Goal: Task Accomplishment & Management: Complete application form

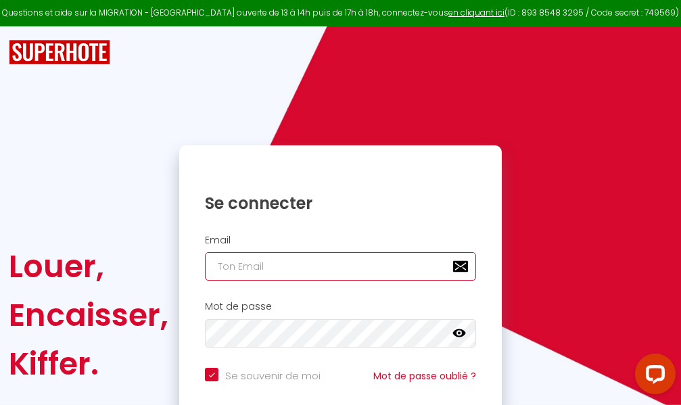
click at [371, 265] on input "email" at bounding box center [340, 266] width 271 height 28
type input "m"
checkbox input "true"
type input "ma"
checkbox input "true"
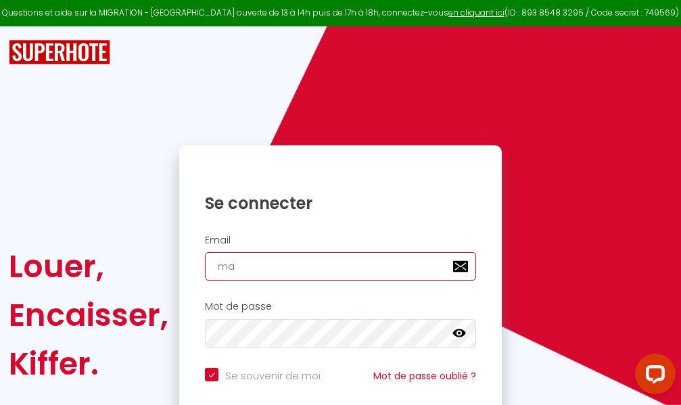
type input "mar"
checkbox input "true"
type input "marc"
checkbox input "true"
type input "marcd"
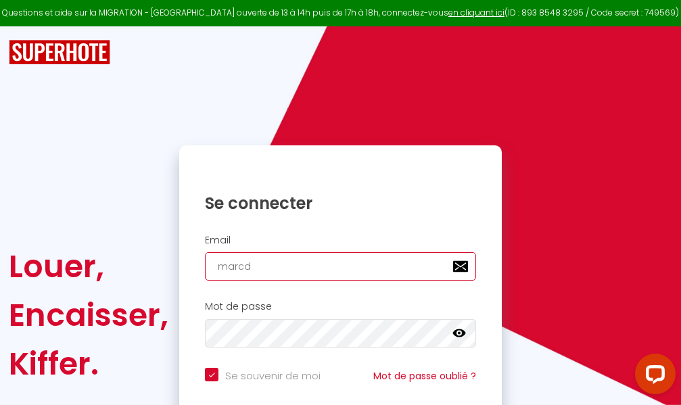
checkbox input "true"
type input "marcdp"
checkbox input "true"
type input "marcdpo"
checkbox input "true"
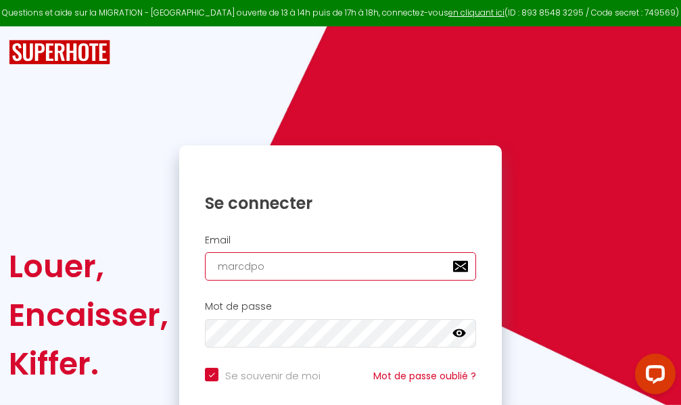
type input "marcdpoz"
checkbox input "true"
type input "marcdpoz."
checkbox input "true"
type input "marcdpoz.l"
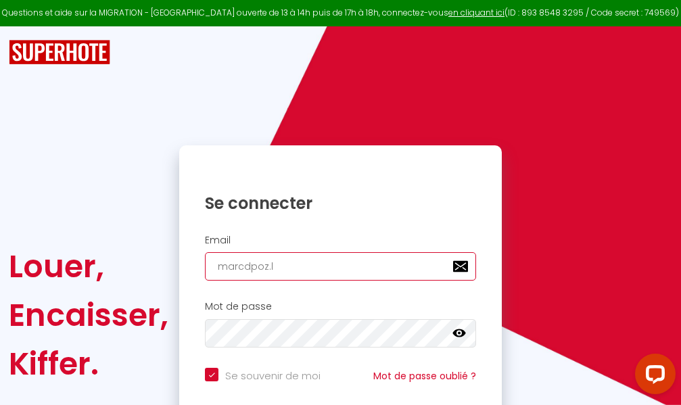
checkbox input "true"
type input "marcdpoz.lo"
checkbox input "true"
type input "marcdpoz.loc"
checkbox input "true"
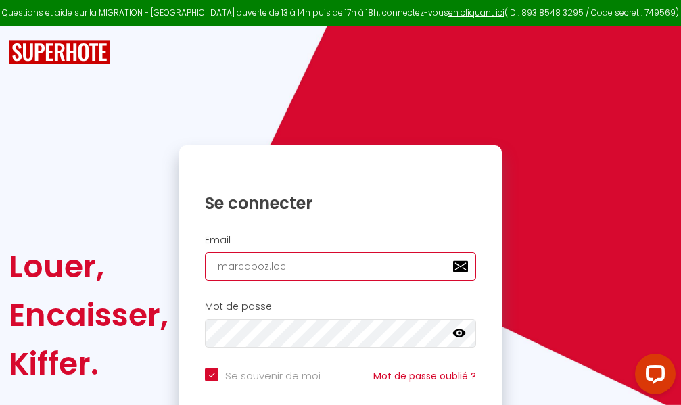
type input "marcdpoz.loca"
checkbox input "true"
type input "marcdpoz.locat"
checkbox input "true"
type input "marcdpoz.locati"
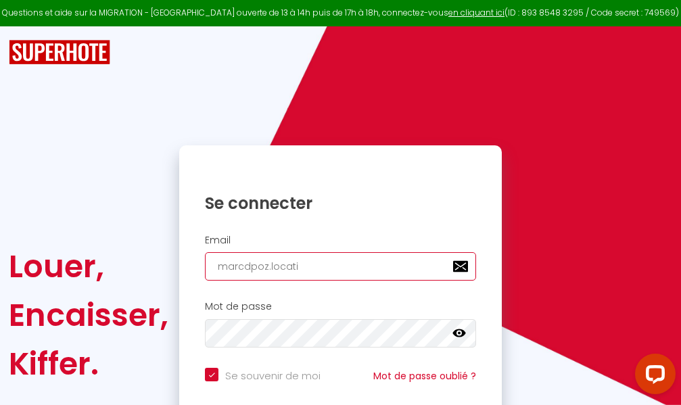
checkbox input "true"
type input "marcdpoz.locatio"
checkbox input "true"
type input "marcdpoz.location"
checkbox input "true"
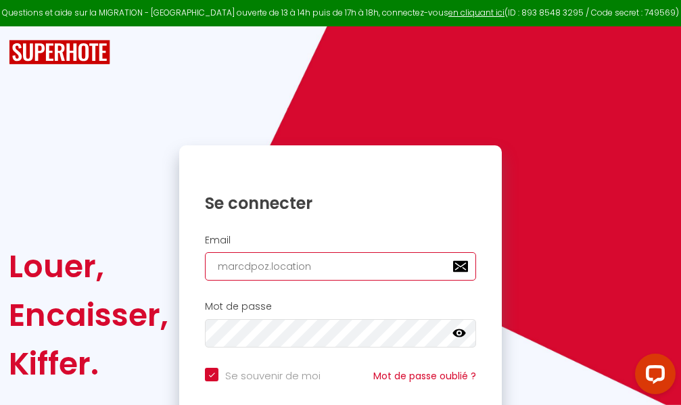
type input "marcdpoz.location@"
checkbox input "true"
type input "marcdpoz.location@g"
checkbox input "true"
type input "marcdpoz.location@gm"
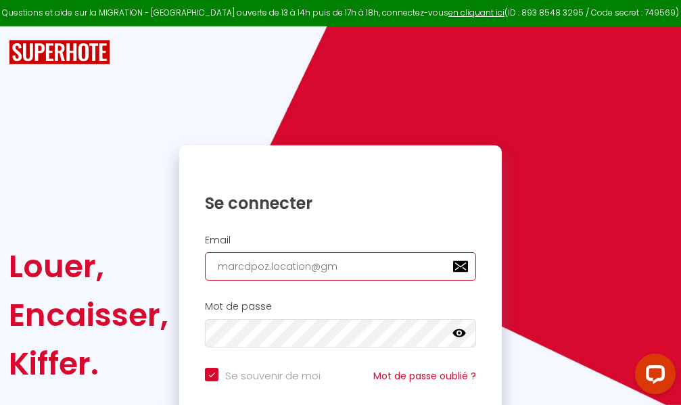
checkbox input "true"
type input "marcdpoz.location@gma"
checkbox input "true"
type input "marcdpoz.location@gmai"
checkbox input "true"
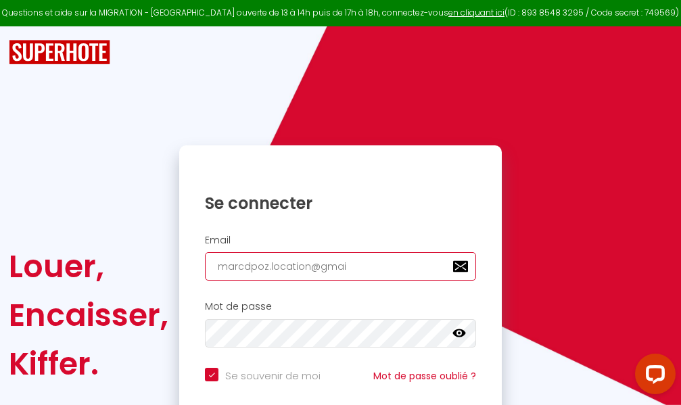
type input "[EMAIL_ADDRESS]"
checkbox input "true"
type input "[EMAIL_ADDRESS]."
checkbox input "true"
type input "marcdpoz.location@gmail.c"
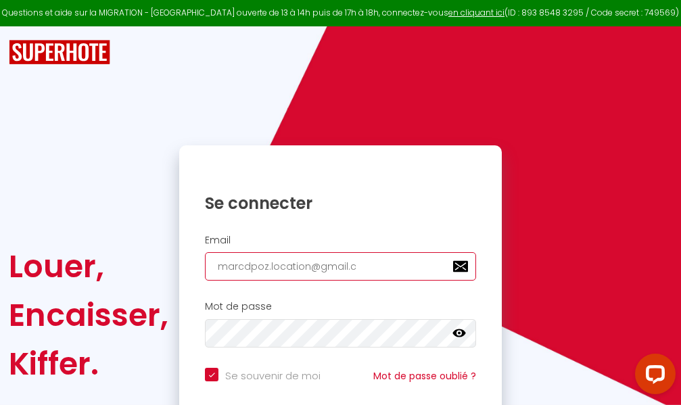
checkbox input "true"
type input "[EMAIL_ADDRESS][DOMAIN_NAME]"
checkbox input "true"
type input "[EMAIL_ADDRESS][DOMAIN_NAME]"
checkbox input "true"
